Goal: Find specific page/section: Find specific page/section

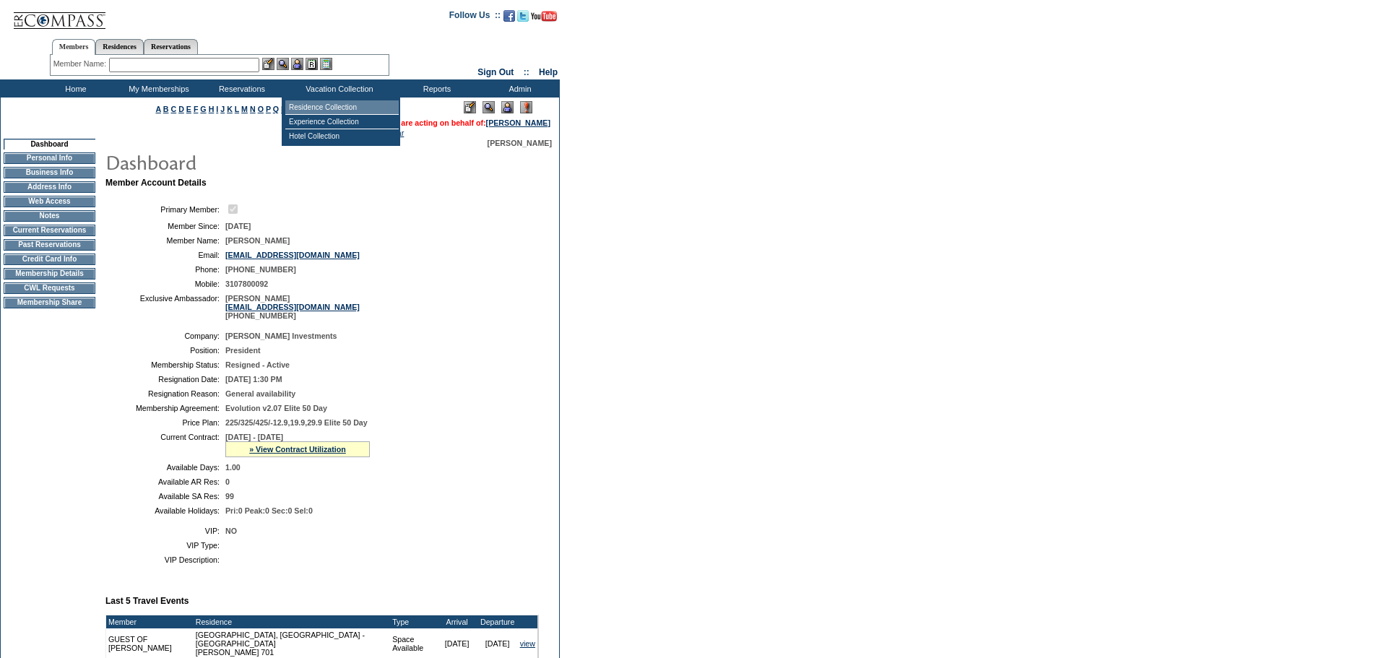
click at [341, 108] on td "Residence Collection" at bounding box center [341, 107] width 113 height 14
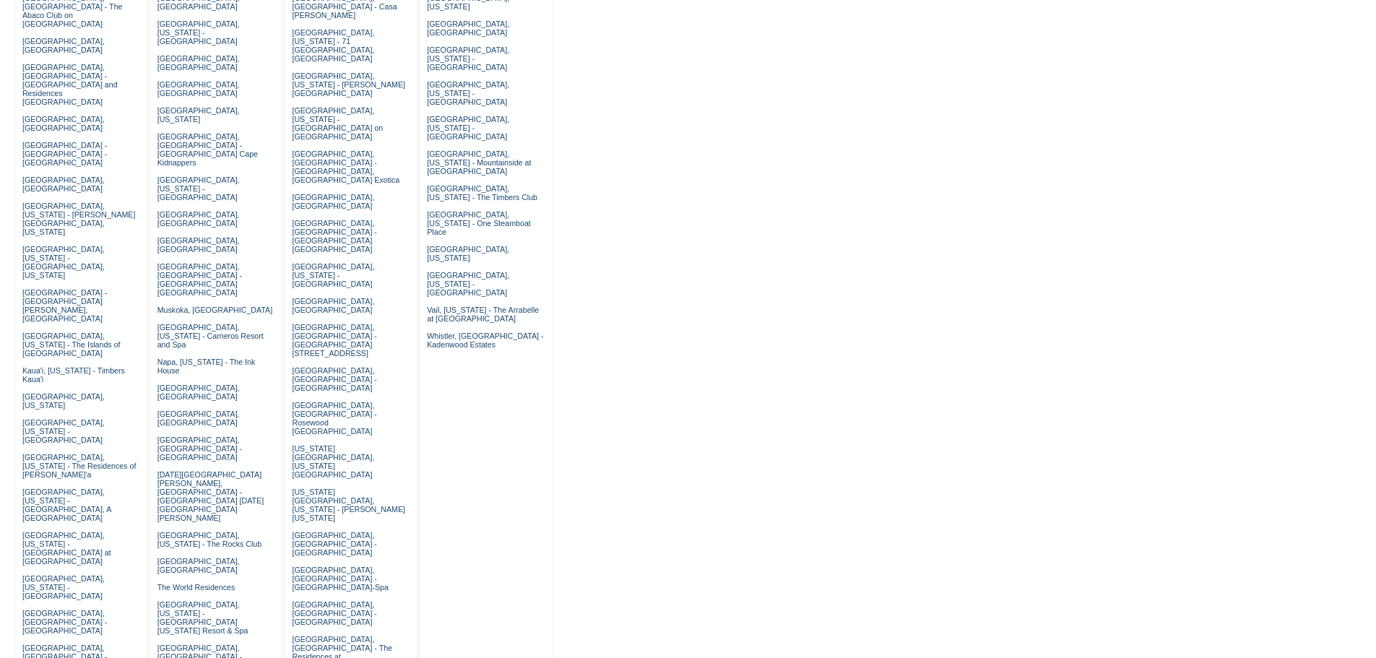
scroll to position [217, 0]
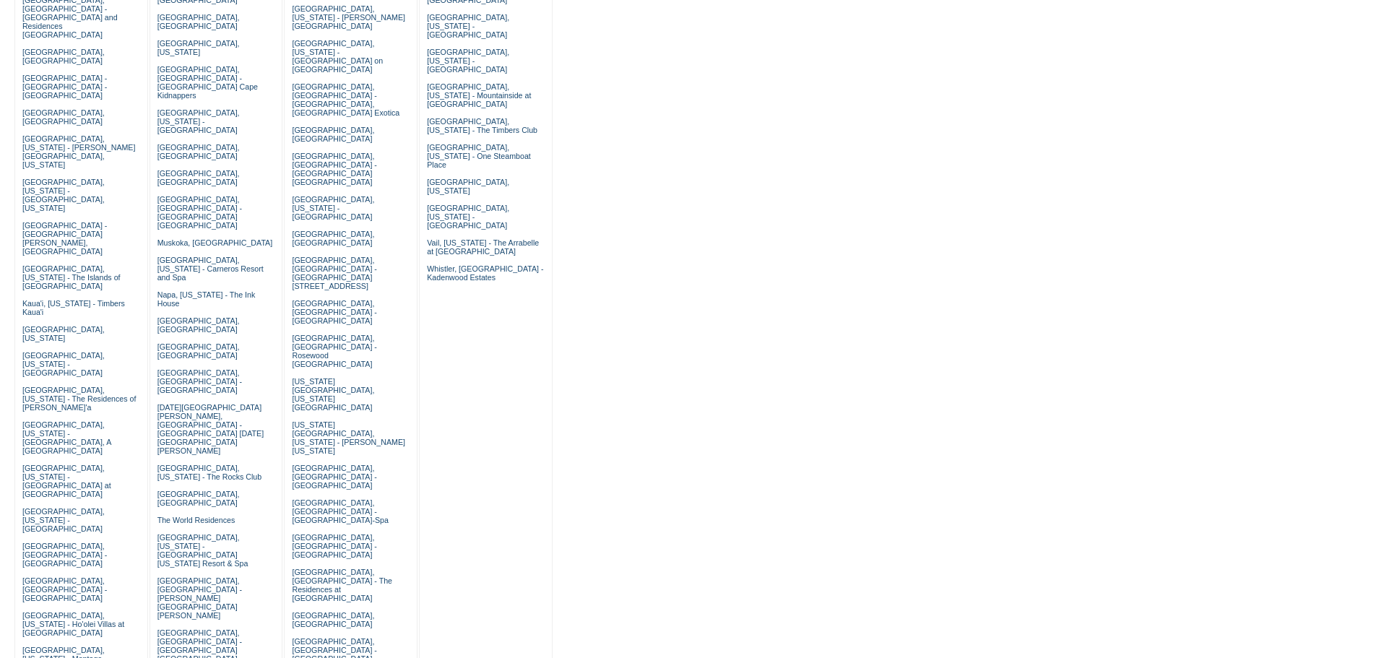
scroll to position [433, 0]
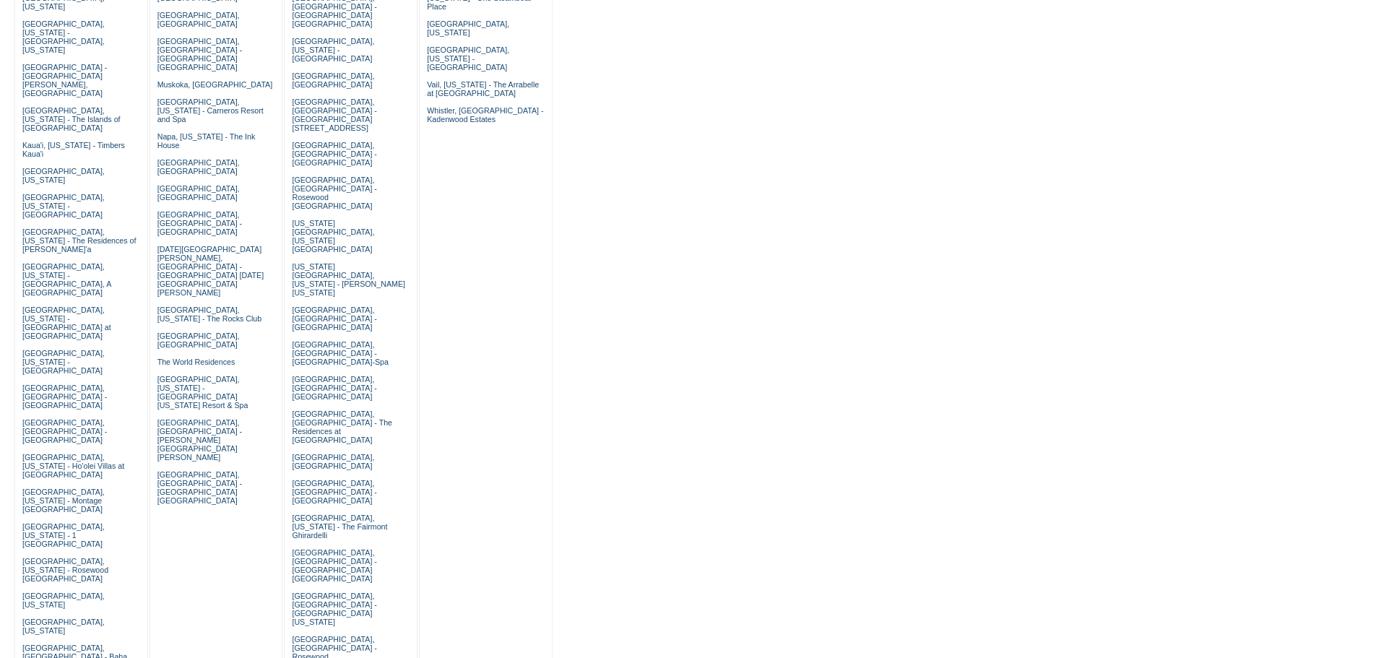
click at [597, 386] on form "Follow Us ::" at bounding box center [685, 588] width 1371 height 2029
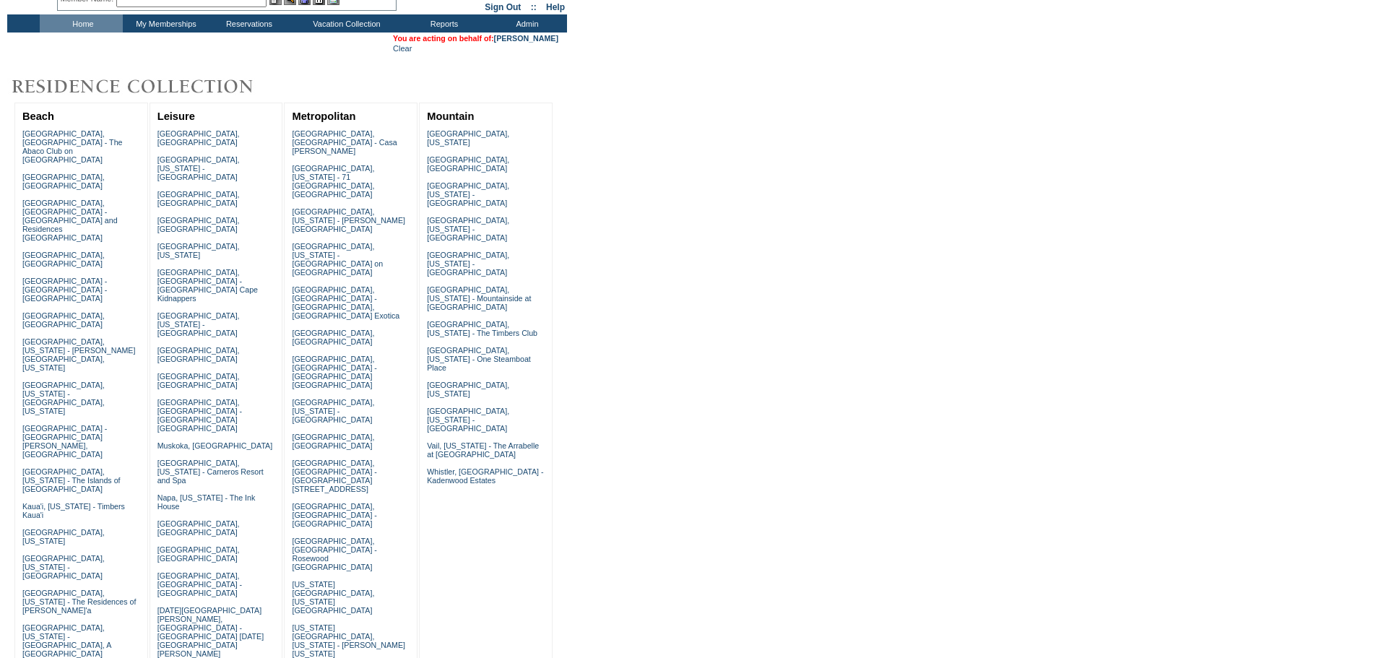
scroll to position [0, 0]
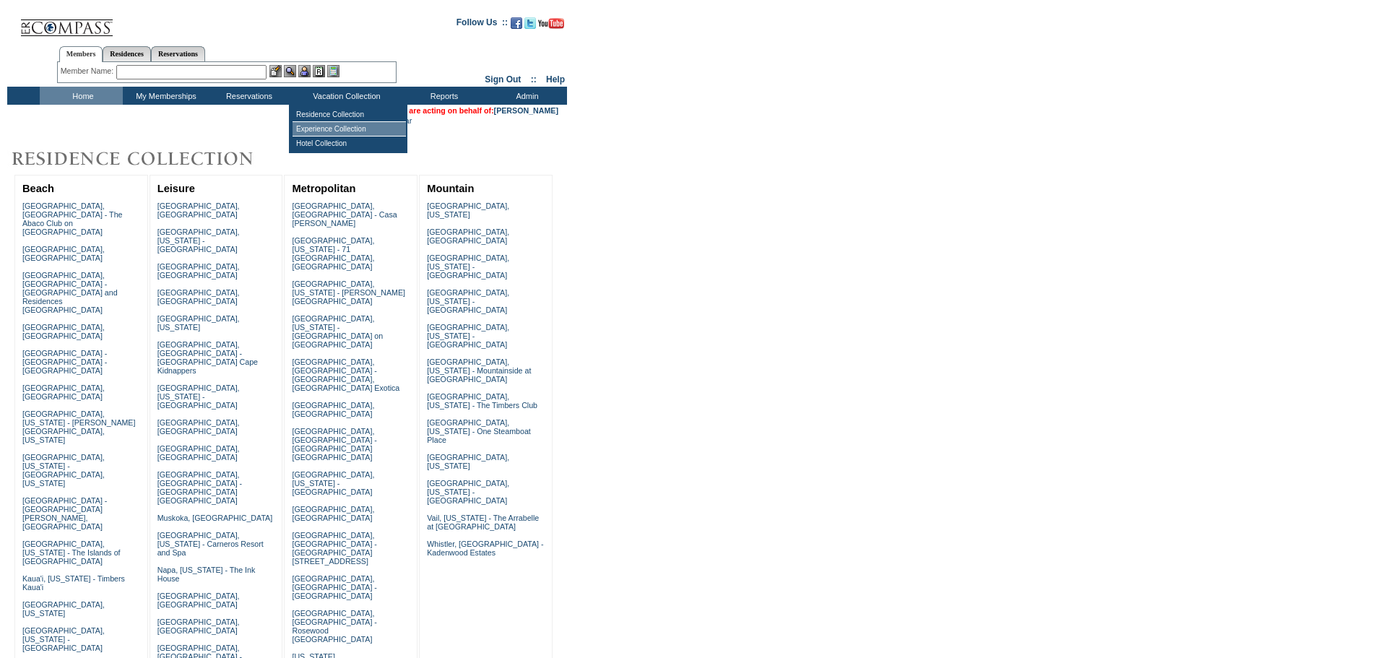
click at [348, 134] on td "Experience Collection" at bounding box center [349, 129] width 113 height 14
